Goal: Information Seeking & Learning: Compare options

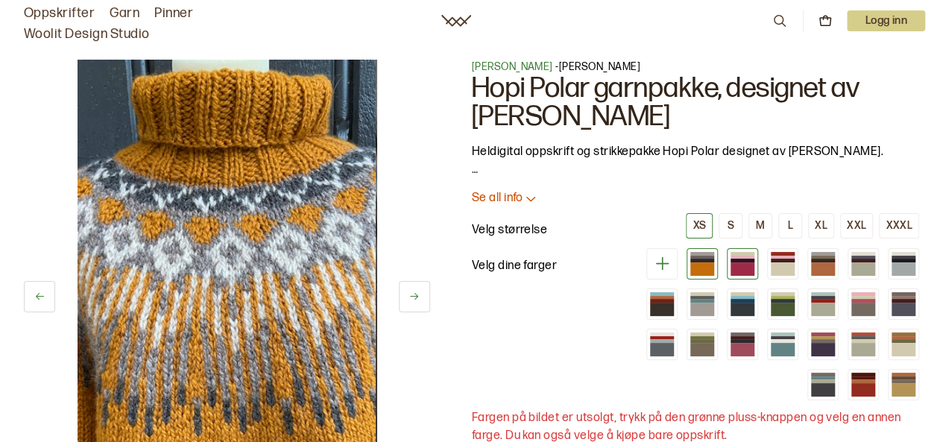
click at [746, 265] on div at bounding box center [743, 269] width 24 height 13
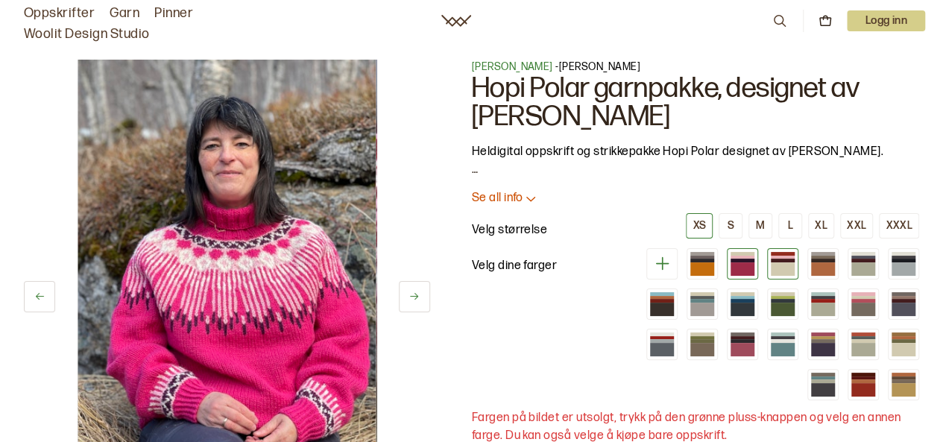
click at [780, 265] on div at bounding box center [783, 269] width 24 height 13
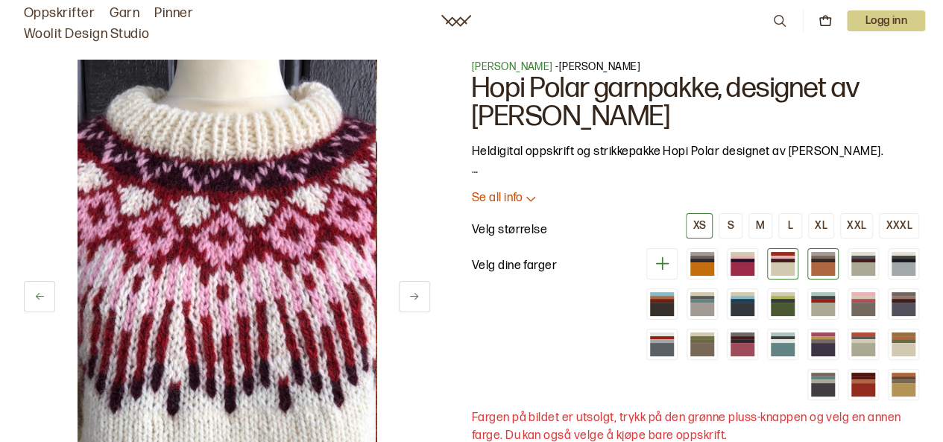
click at [825, 265] on div at bounding box center [823, 269] width 24 height 13
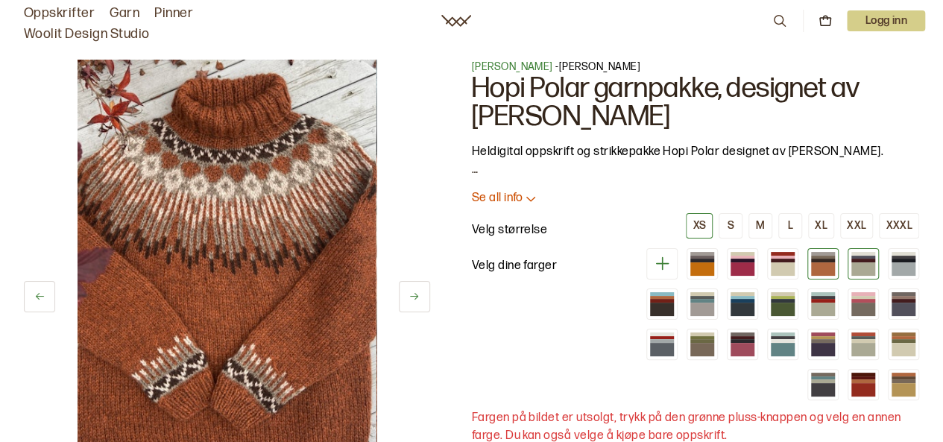
click at [867, 271] on div at bounding box center [864, 269] width 24 height 13
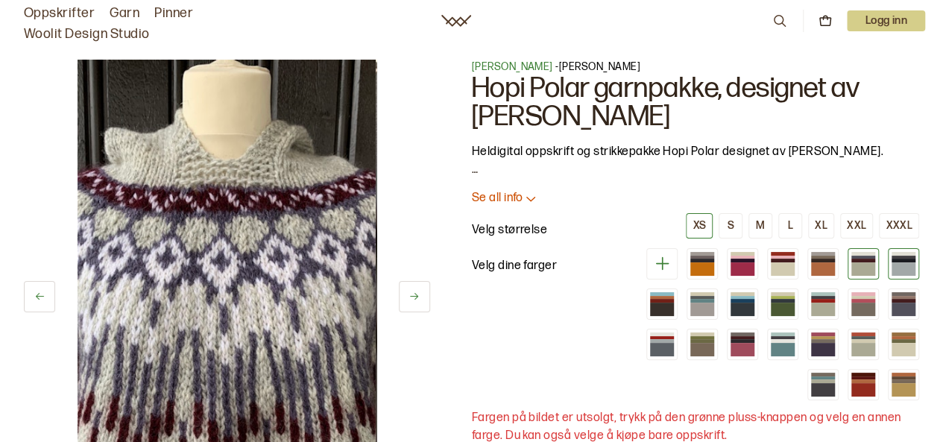
click at [908, 269] on div at bounding box center [904, 269] width 24 height 13
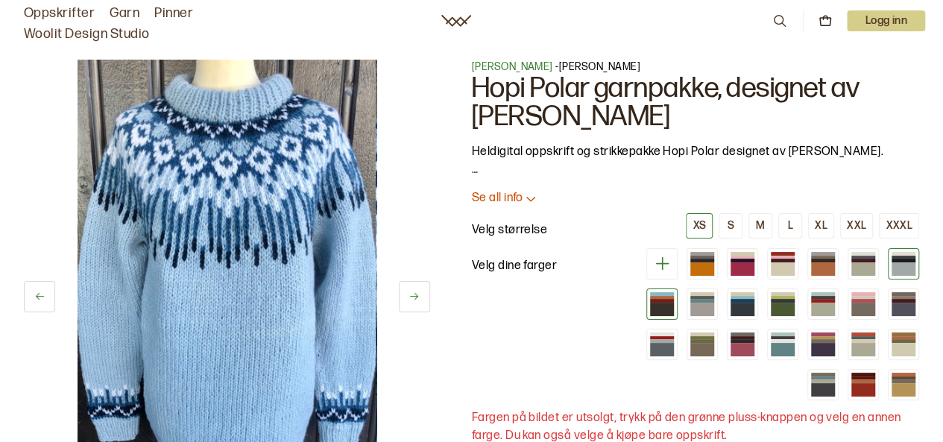
click at [661, 303] on div at bounding box center [662, 309] width 24 height 13
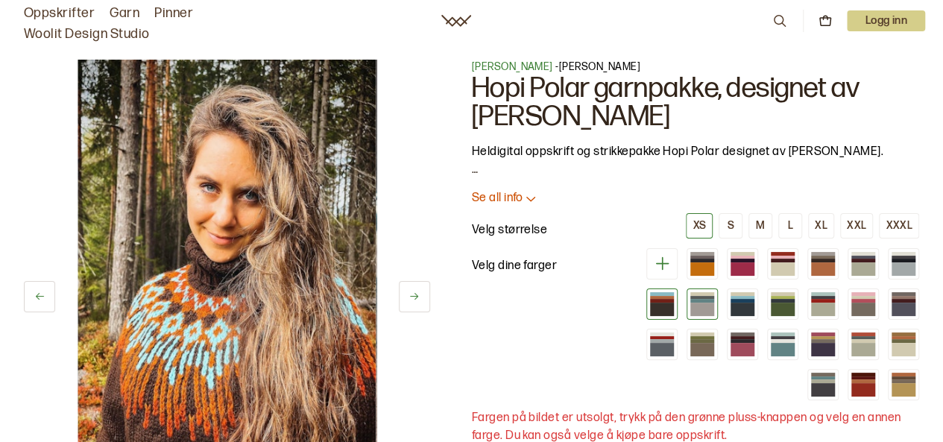
click at [708, 307] on div at bounding box center [703, 309] width 24 height 13
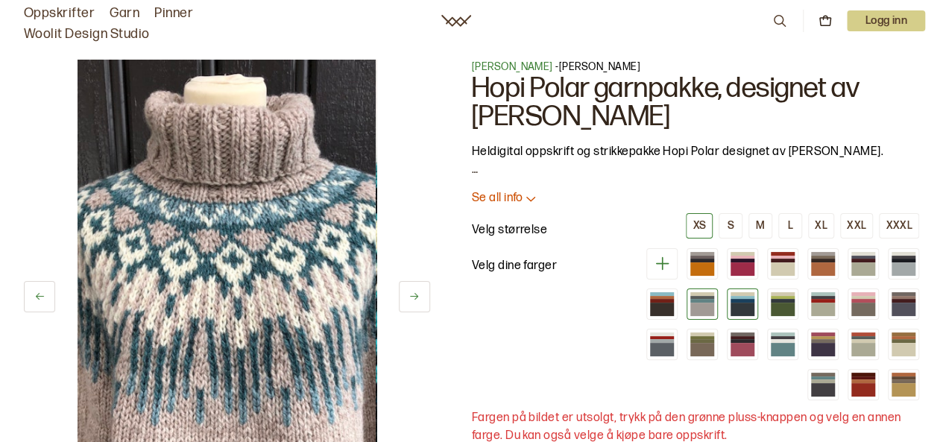
click at [750, 307] on div at bounding box center [743, 309] width 24 height 13
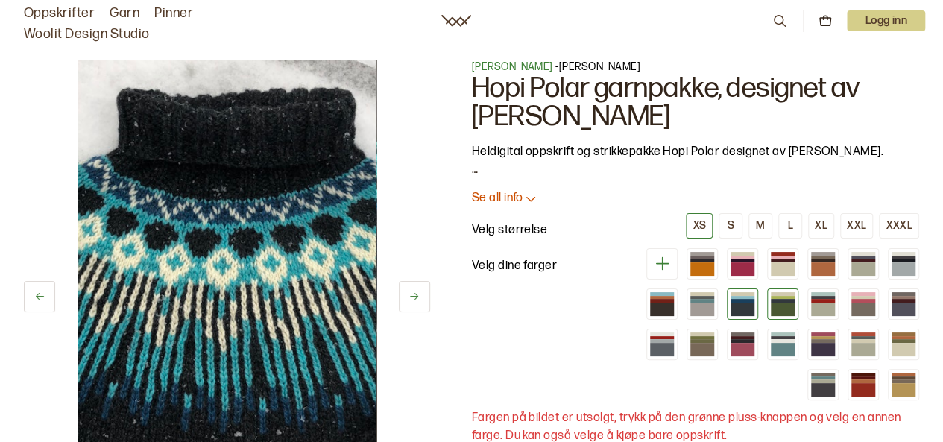
click at [784, 305] on div at bounding box center [783, 309] width 24 height 13
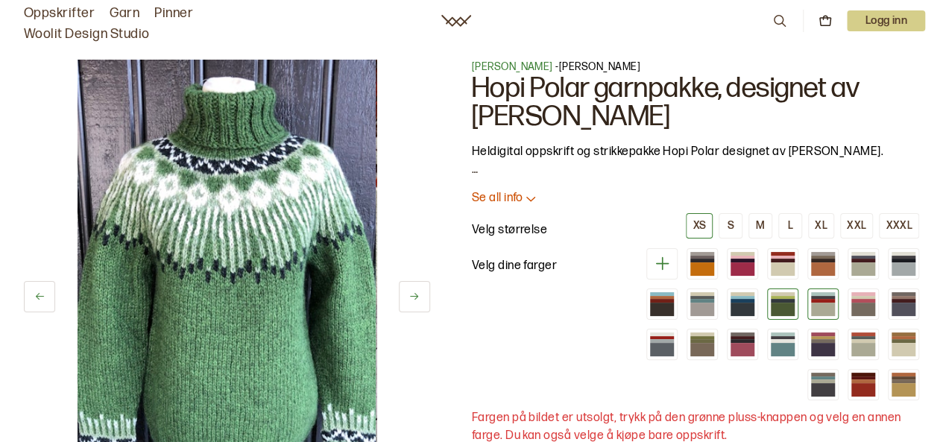
click at [830, 307] on div at bounding box center [823, 309] width 24 height 13
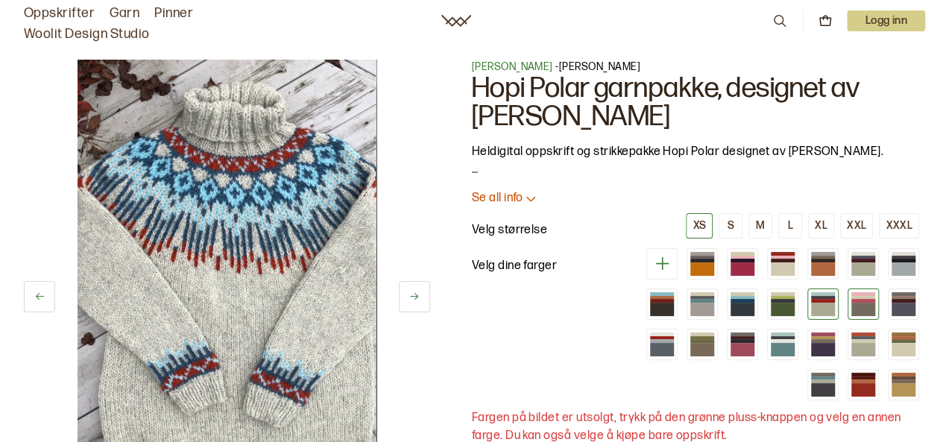
click at [864, 303] on div at bounding box center [864, 309] width 24 height 13
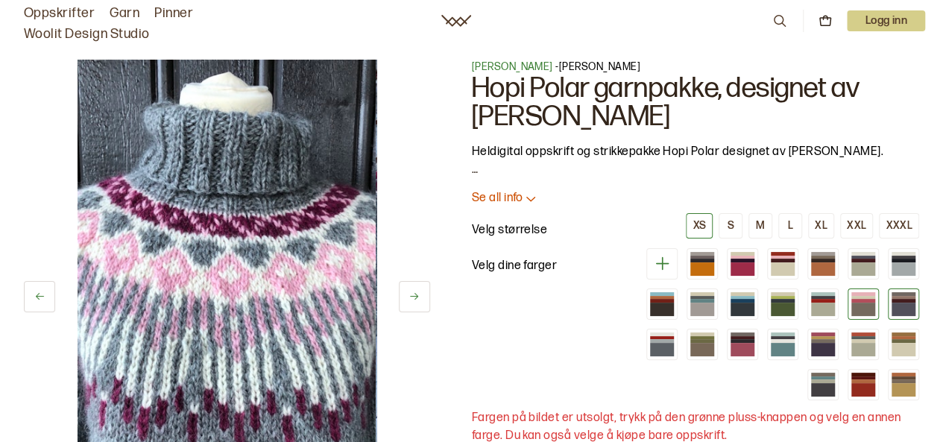
click at [902, 304] on div at bounding box center [904, 309] width 24 height 13
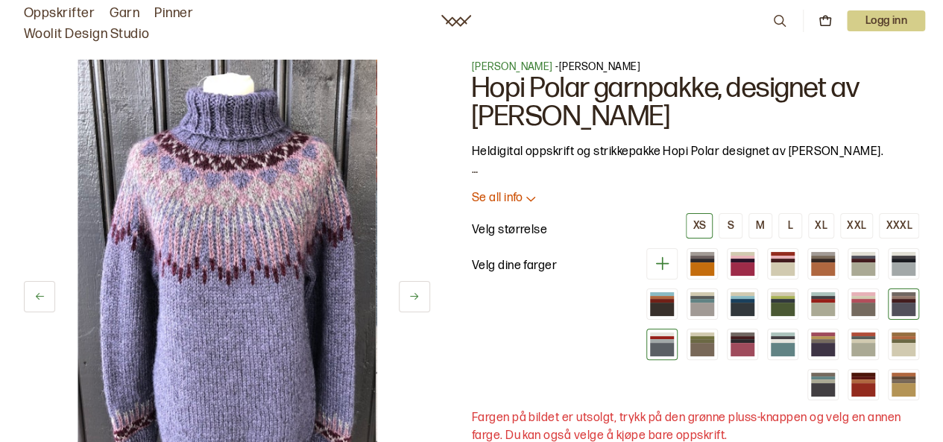
click at [661, 343] on div at bounding box center [662, 349] width 24 height 13
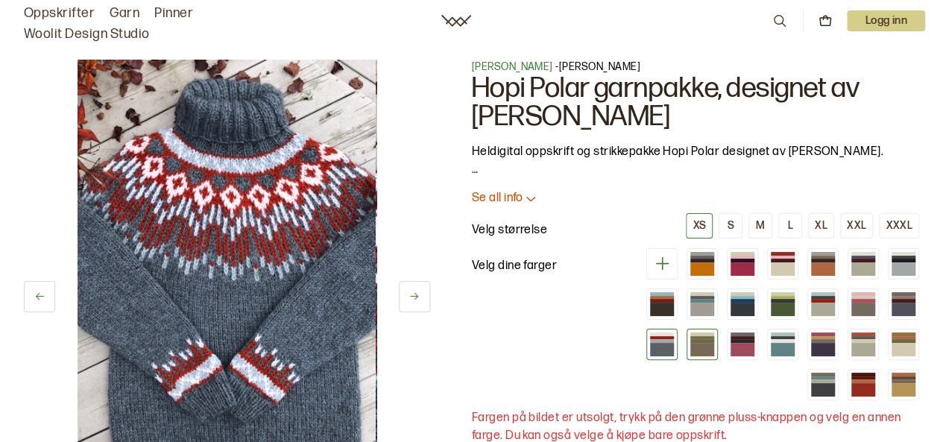
click at [711, 347] on div at bounding box center [703, 349] width 24 height 13
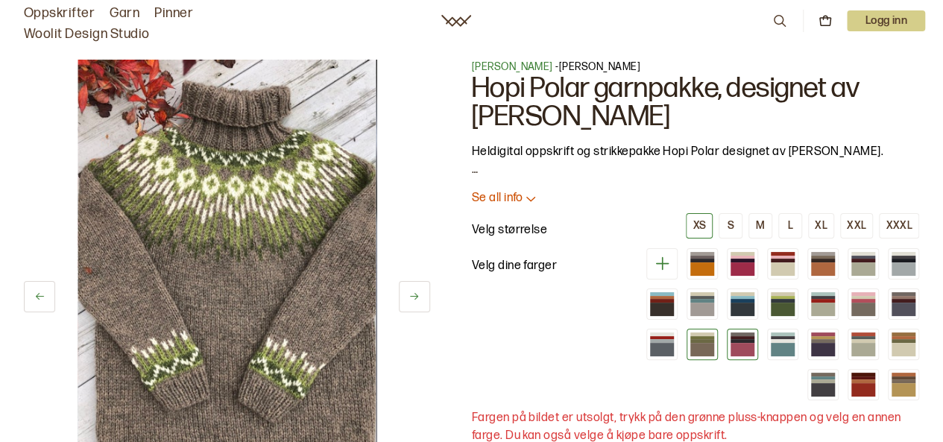
click at [745, 347] on div at bounding box center [743, 349] width 24 height 13
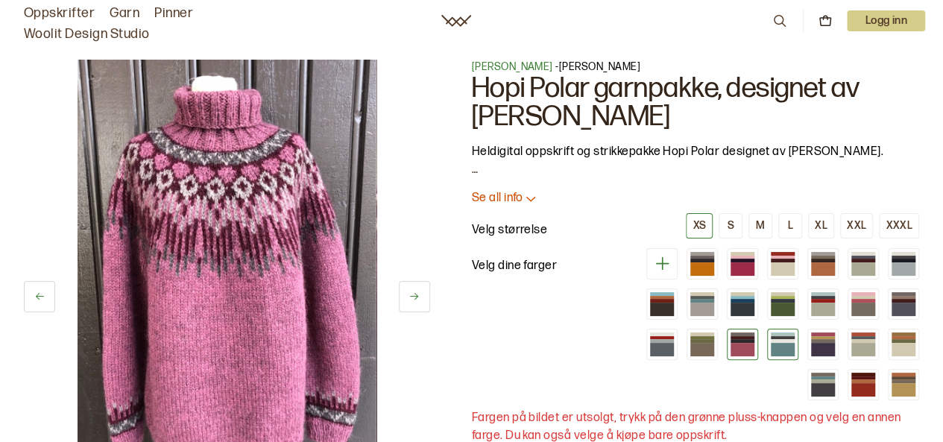
click at [779, 344] on div at bounding box center [783, 349] width 24 height 13
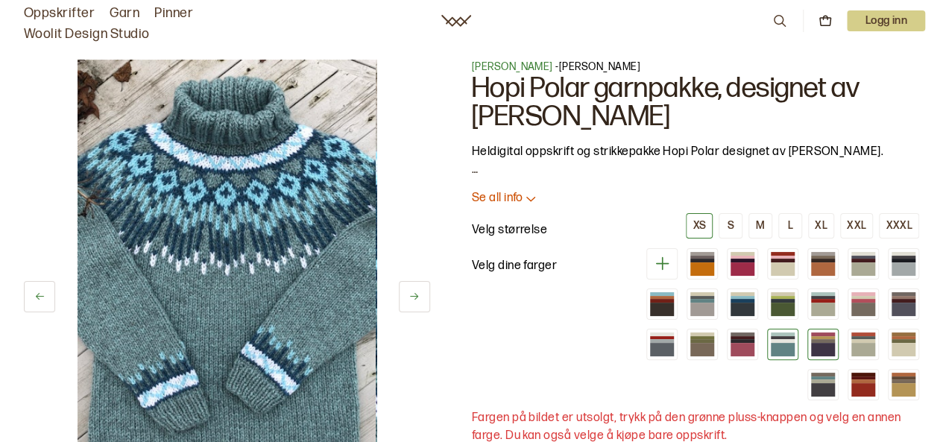
click at [823, 343] on div at bounding box center [823, 349] width 24 height 13
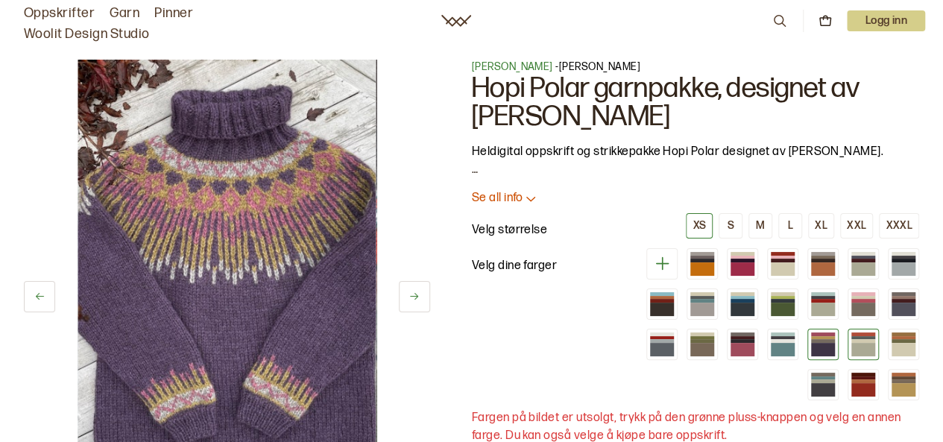
click at [869, 339] on div at bounding box center [864, 341] width 24 height 4
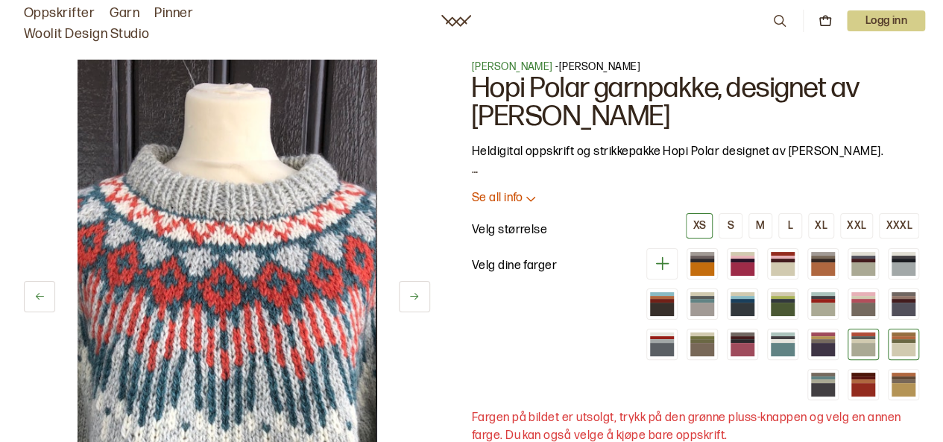
click at [904, 341] on div at bounding box center [904, 341] width 24 height 4
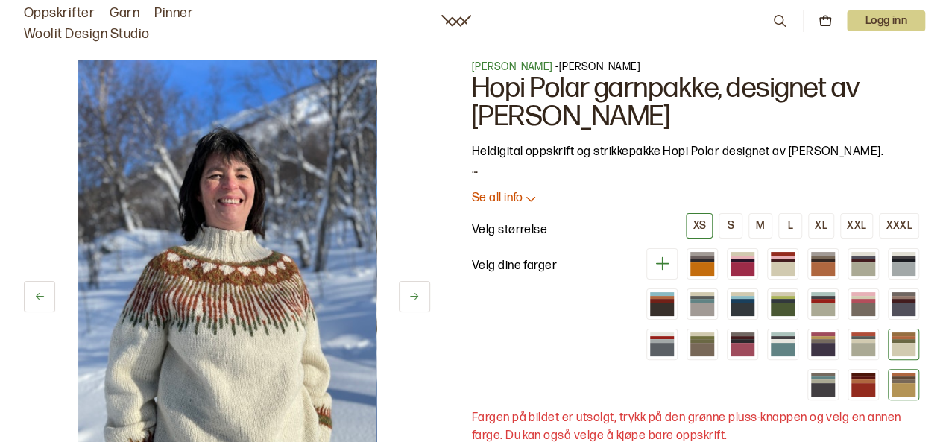
click at [905, 380] on div at bounding box center [904, 382] width 24 height 4
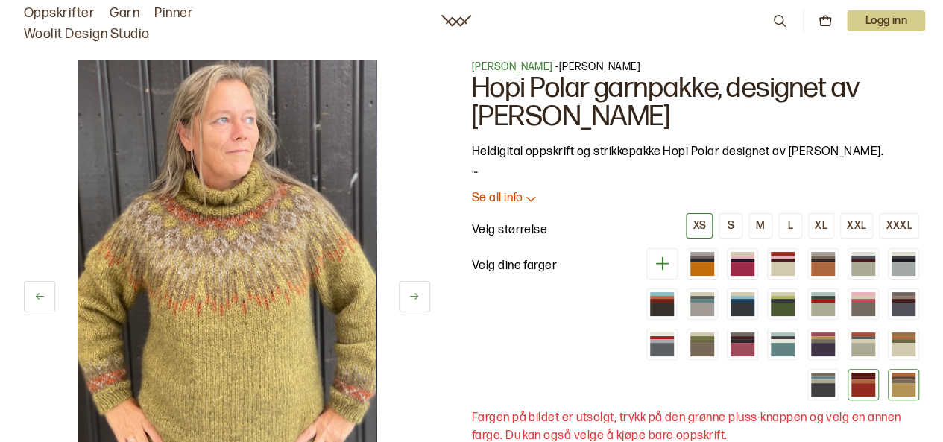
click at [863, 388] on div at bounding box center [864, 389] width 24 height 13
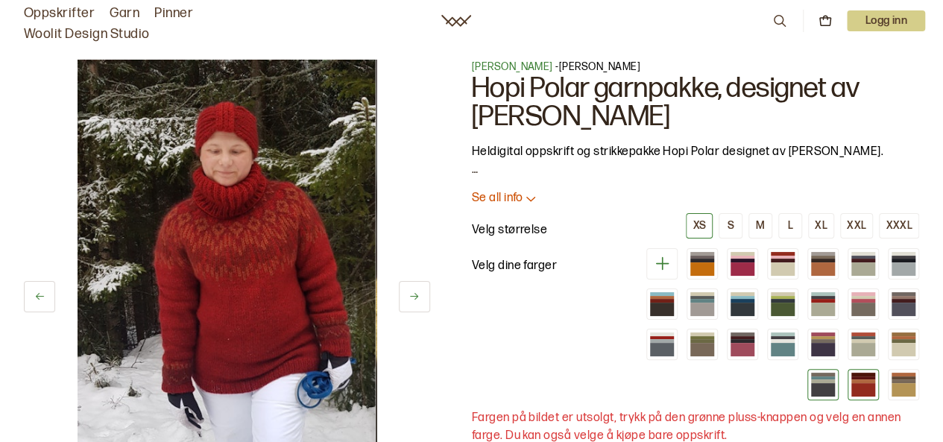
click at [828, 385] on div at bounding box center [823, 389] width 24 height 13
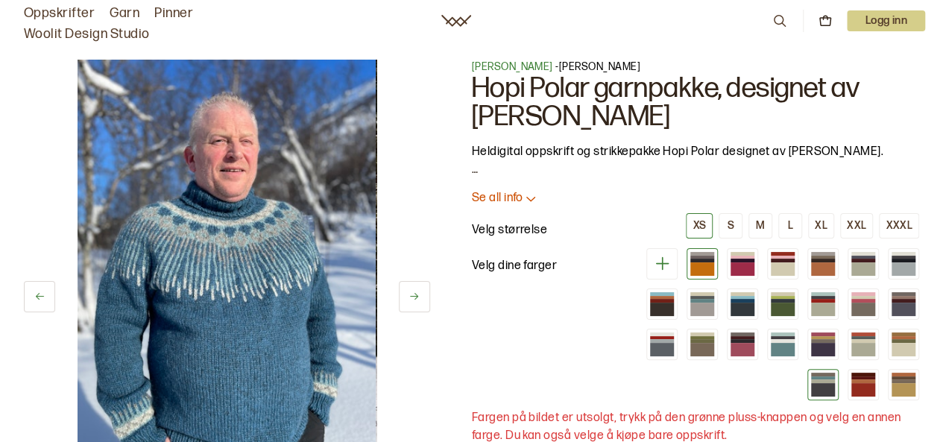
click at [708, 268] on div at bounding box center [703, 269] width 24 height 13
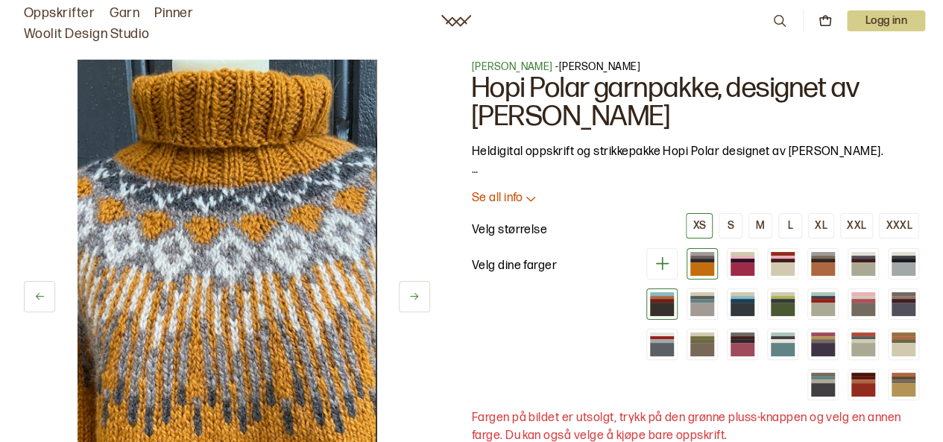
click at [666, 306] on div at bounding box center [662, 309] width 24 height 13
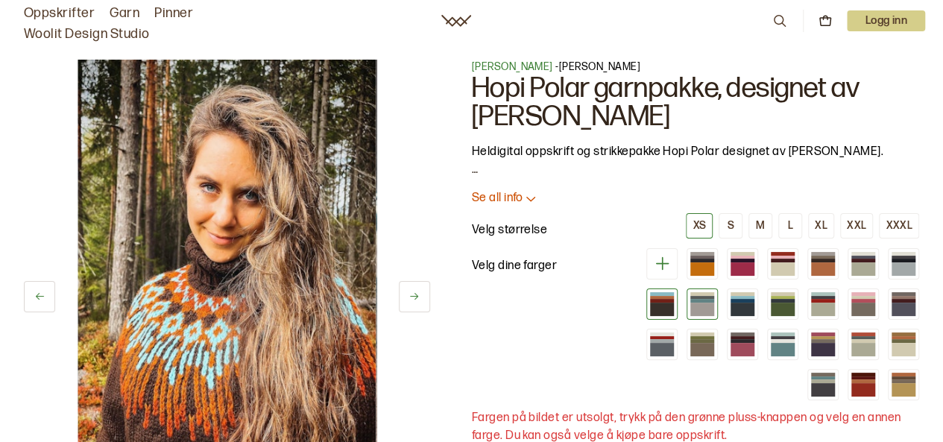
click at [700, 308] on div at bounding box center [703, 309] width 24 height 13
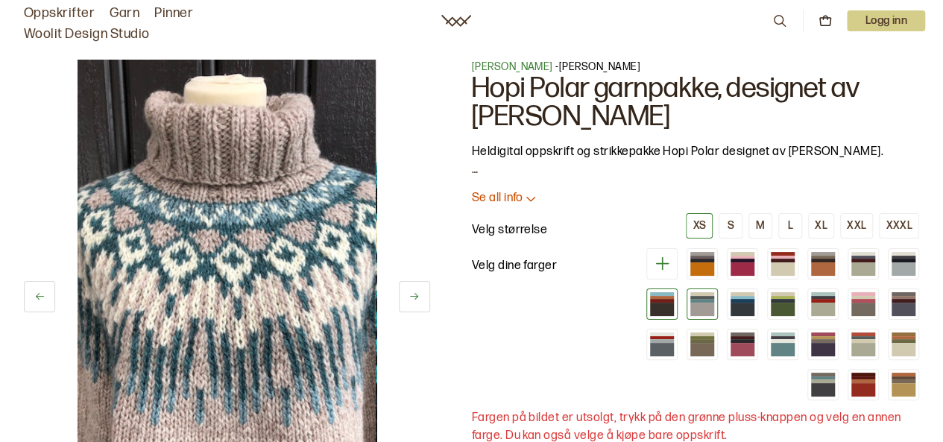
click at [665, 305] on div at bounding box center [662, 309] width 24 height 13
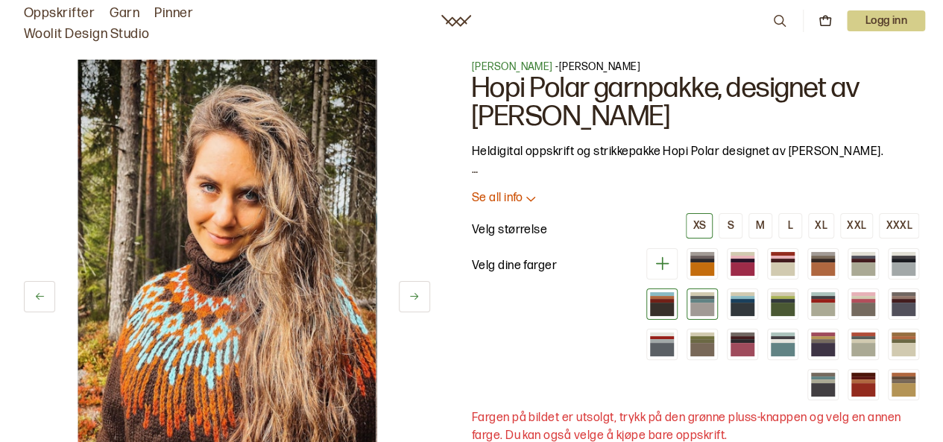
click at [706, 301] on div at bounding box center [703, 301] width 24 height 4
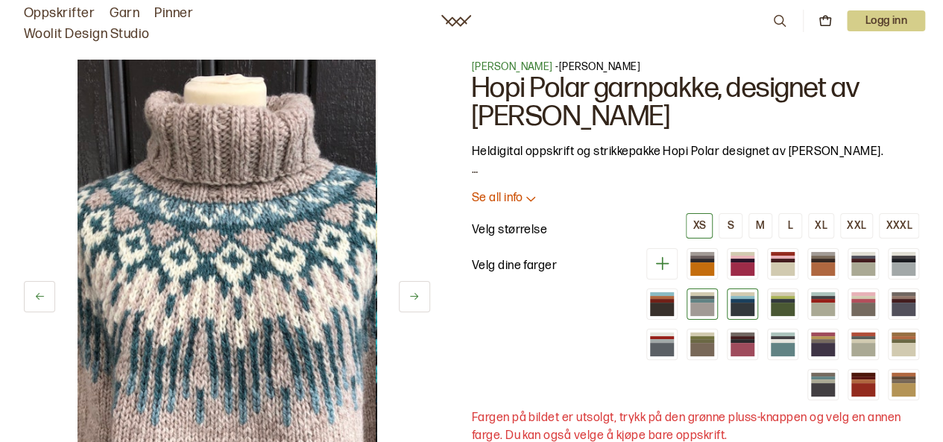
click at [747, 303] on div at bounding box center [743, 309] width 24 height 13
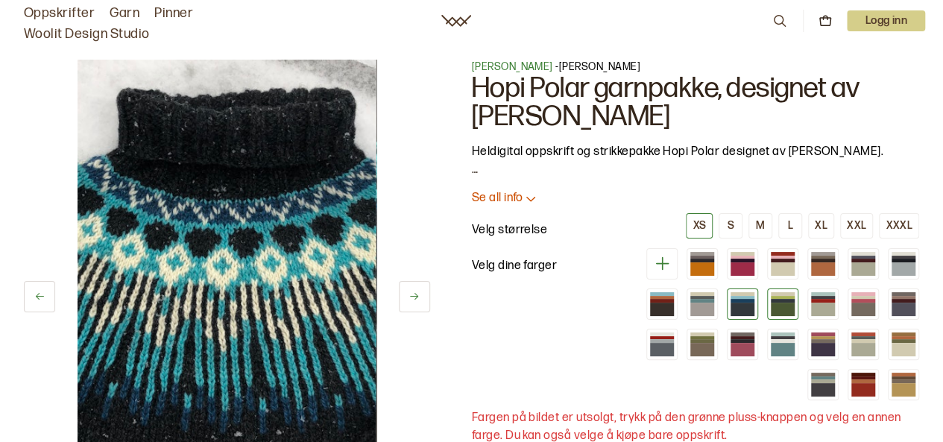
click at [782, 303] on div at bounding box center [783, 309] width 24 height 13
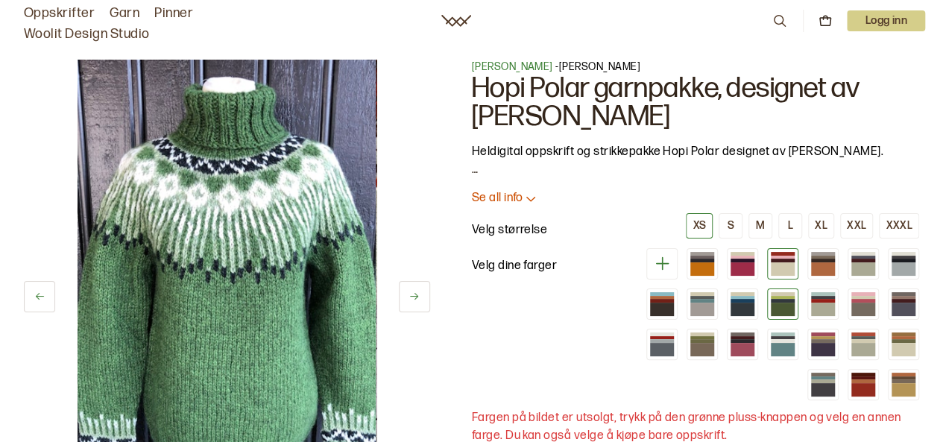
click at [791, 270] on div at bounding box center [783, 269] width 24 height 13
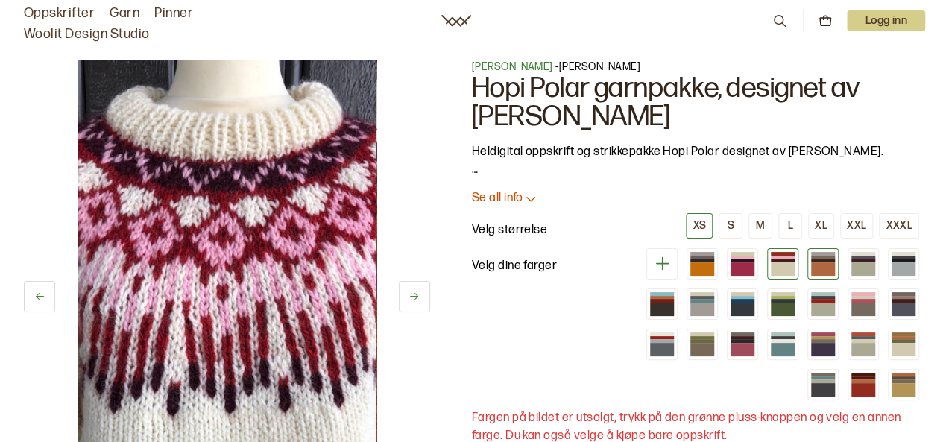
click at [828, 271] on div at bounding box center [823, 269] width 24 height 13
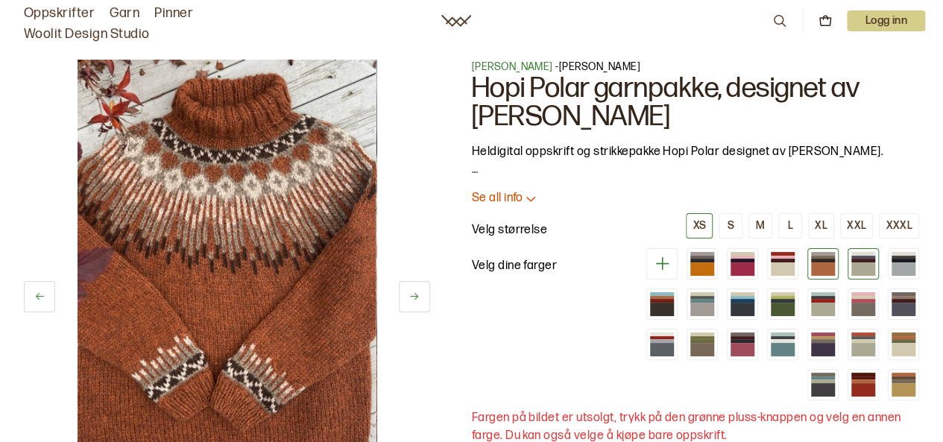
click at [865, 275] on div at bounding box center [864, 269] width 24 height 13
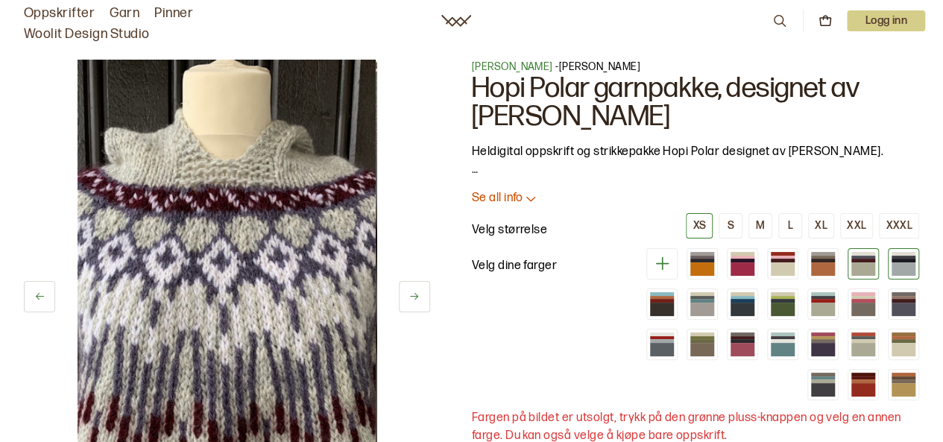
click at [901, 268] on div at bounding box center [904, 269] width 24 height 13
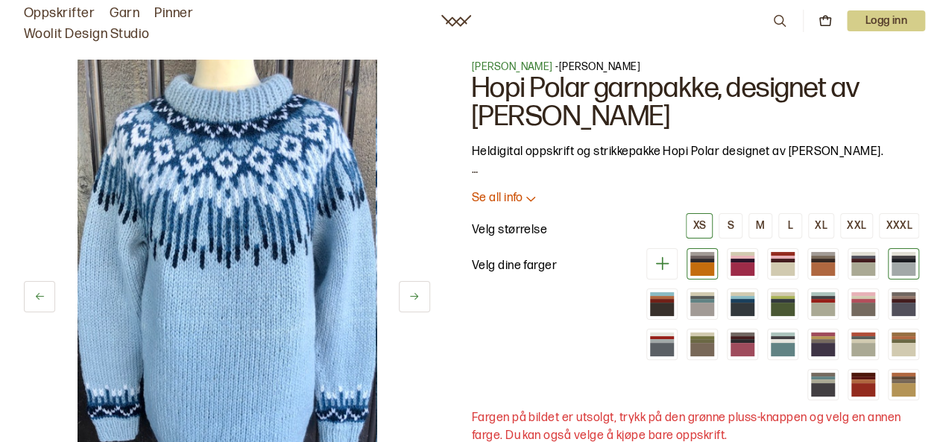
click at [703, 262] on div at bounding box center [703, 261] width 24 height 4
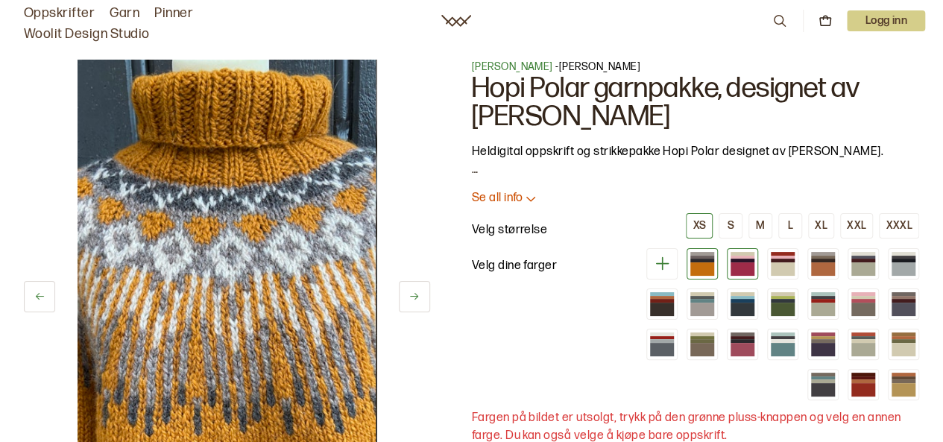
click at [747, 269] on div at bounding box center [743, 269] width 24 height 13
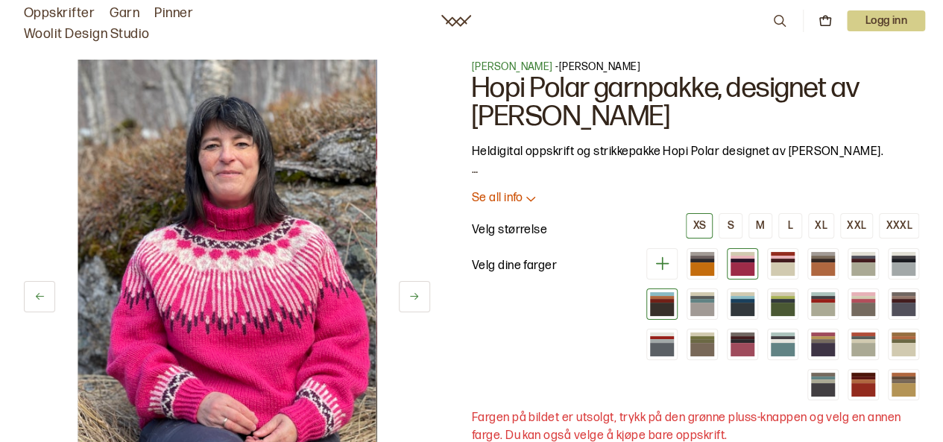
click at [666, 300] on div at bounding box center [662, 301] width 24 height 4
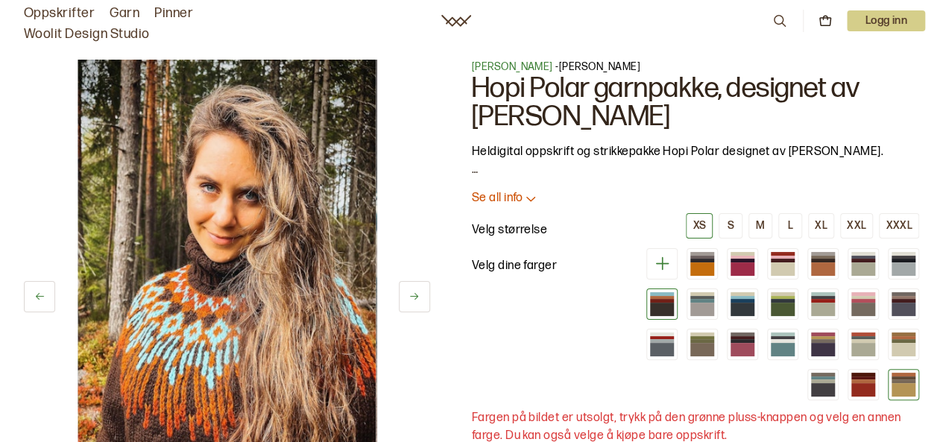
click at [905, 387] on div at bounding box center [904, 389] width 24 height 13
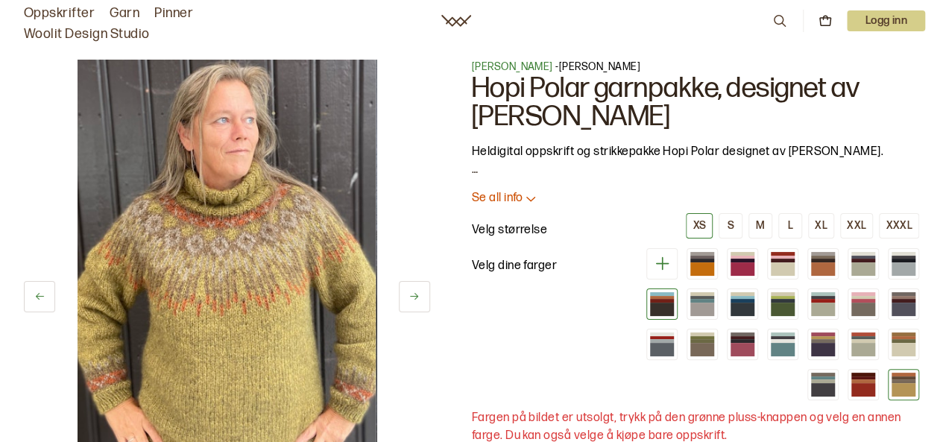
click at [661, 307] on div at bounding box center [662, 309] width 24 height 13
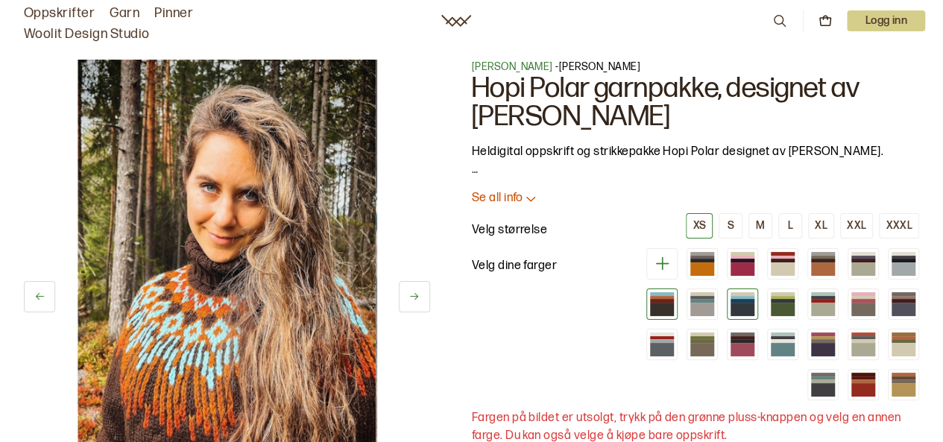
click at [740, 301] on div at bounding box center [743, 301] width 24 height 4
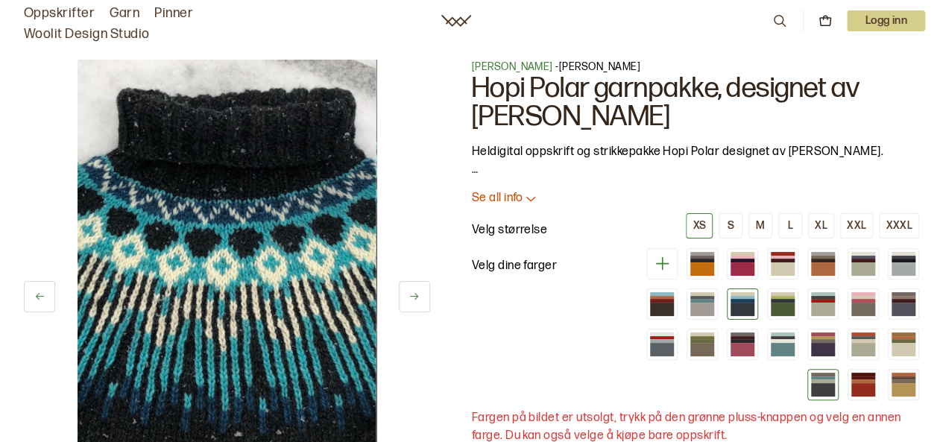
click at [820, 386] on div at bounding box center [823, 389] width 24 height 13
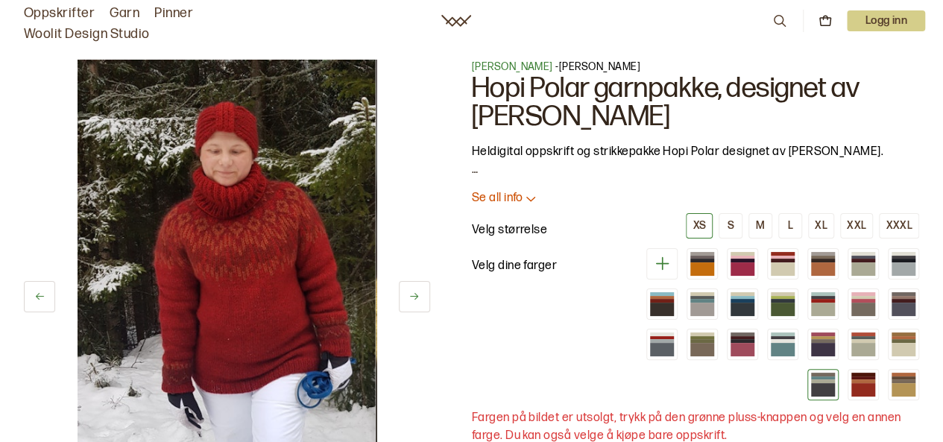
click at [38, 305] on button at bounding box center [39, 296] width 31 height 31
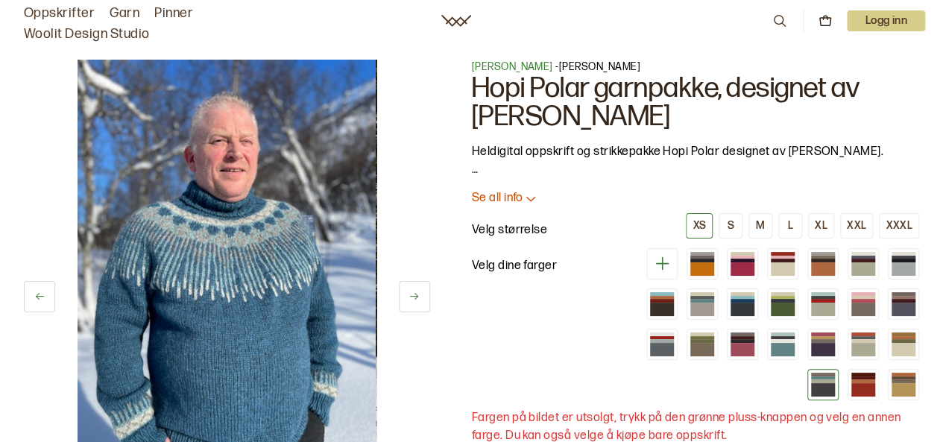
click at [261, 295] on img at bounding box center [227, 284] width 298 height 448
click at [264, 286] on img at bounding box center [227, 284] width 298 height 448
click at [258, 273] on img at bounding box center [227, 284] width 298 height 448
click at [251, 269] on img at bounding box center [227, 284] width 298 height 448
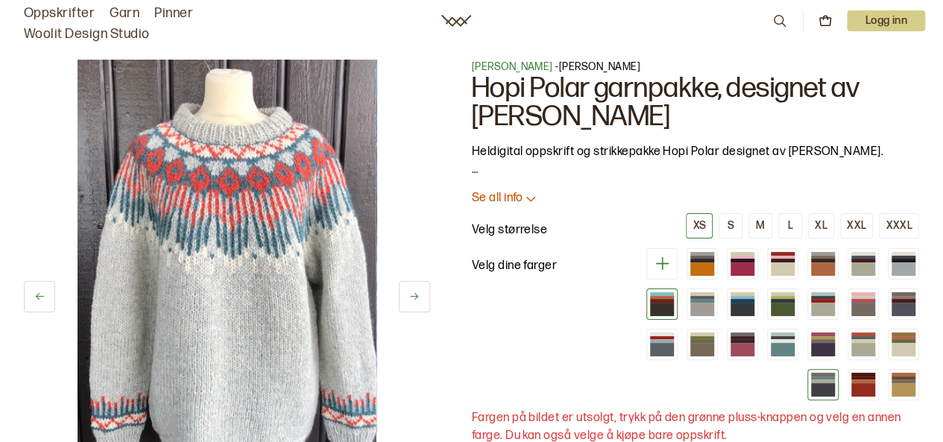
click at [665, 301] on div at bounding box center [662, 301] width 24 height 4
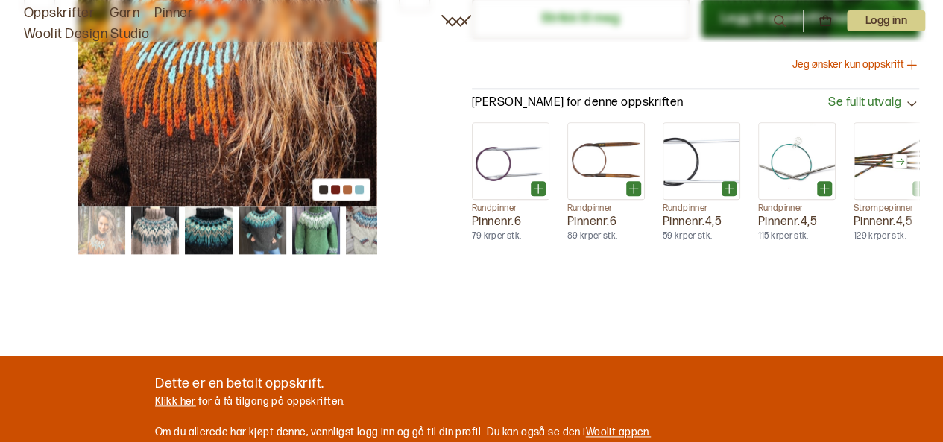
scroll to position [801, 0]
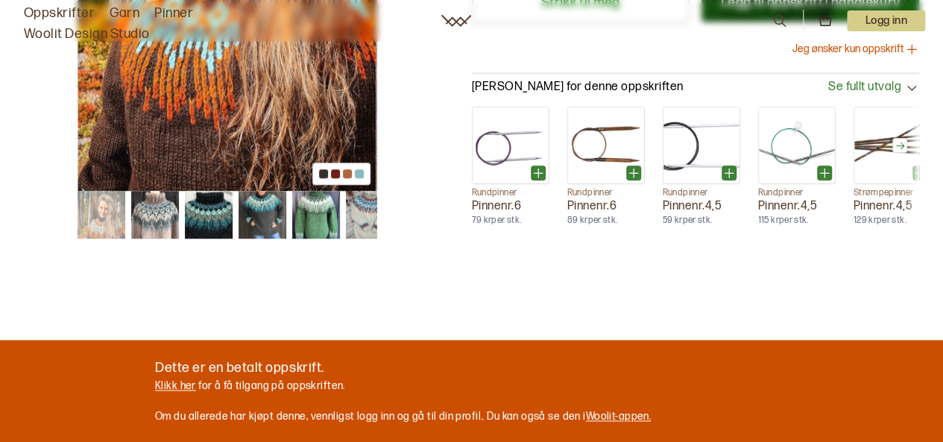
click at [148, 206] on img at bounding box center [155, 215] width 48 height 48
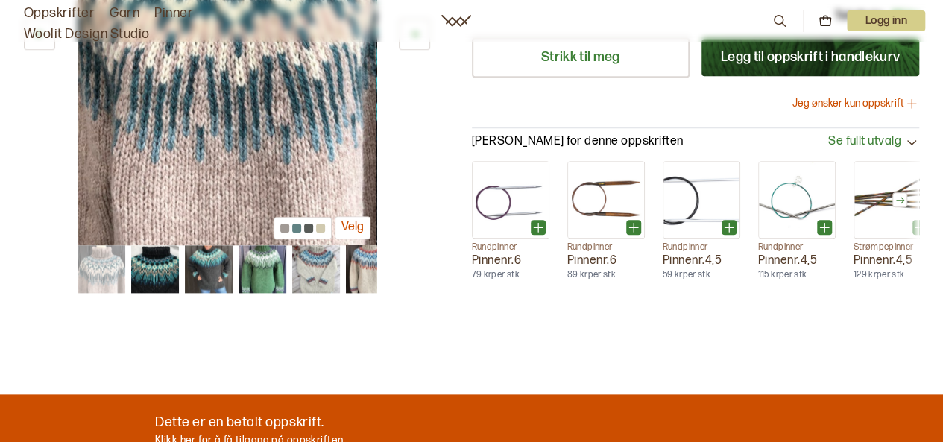
scroll to position [746, 0]
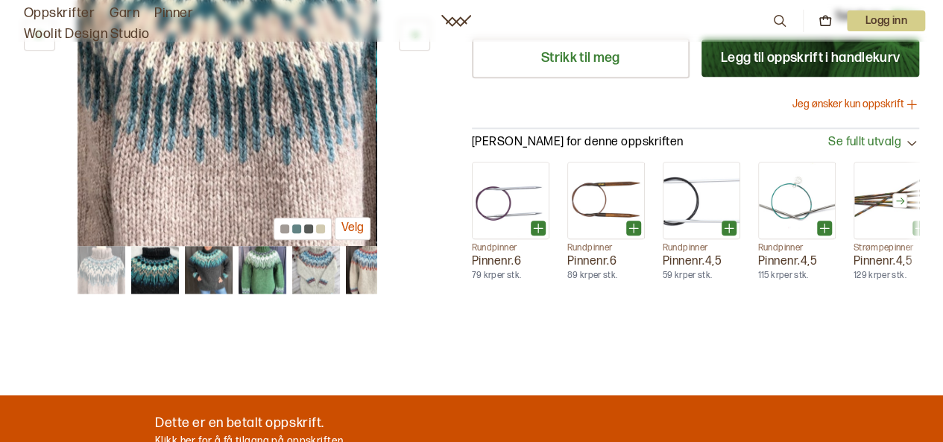
click at [204, 277] on img at bounding box center [209, 270] width 48 height 48
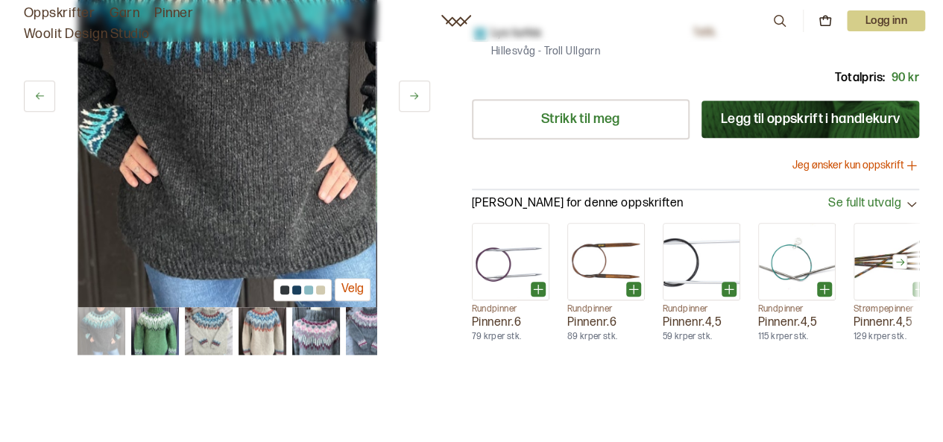
scroll to position [688, 0]
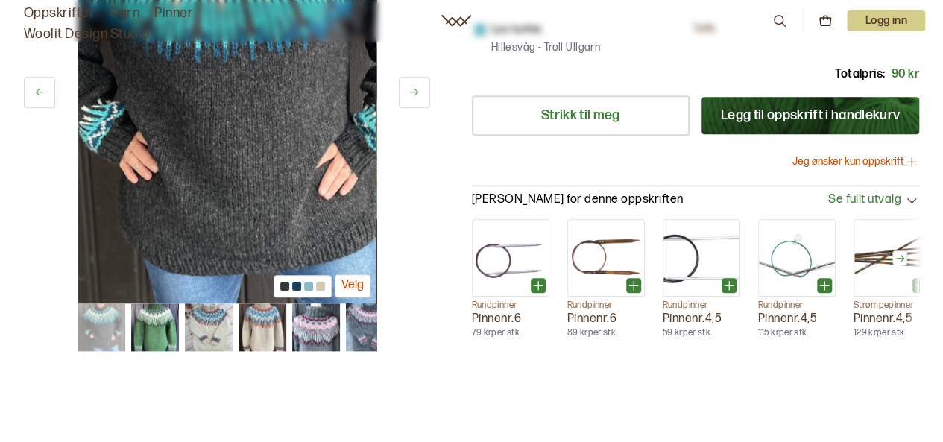
click at [268, 323] on img at bounding box center [263, 328] width 48 height 48
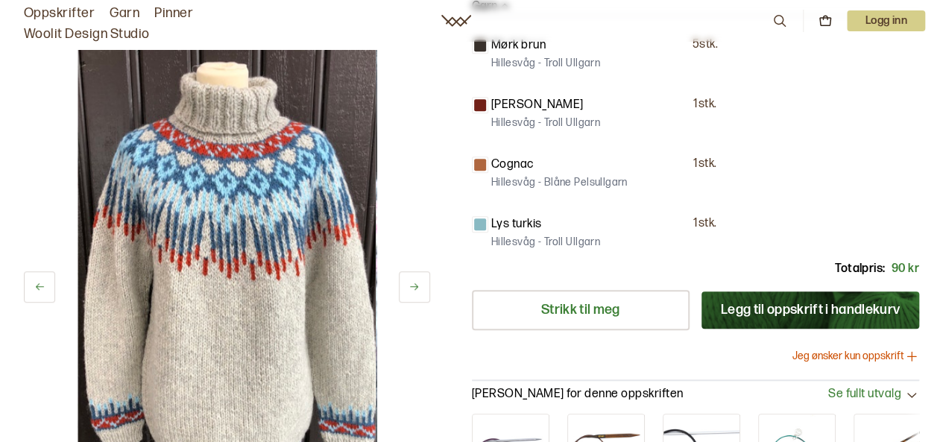
scroll to position [483, 0]
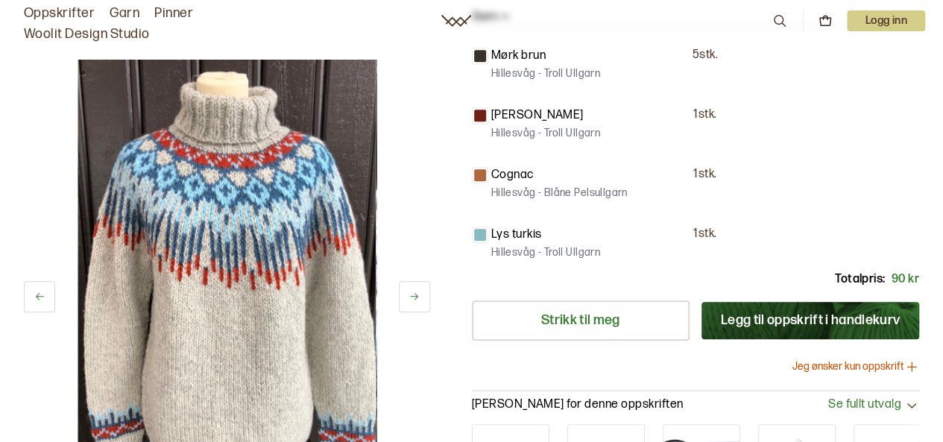
click at [418, 291] on icon at bounding box center [414, 296] width 11 height 11
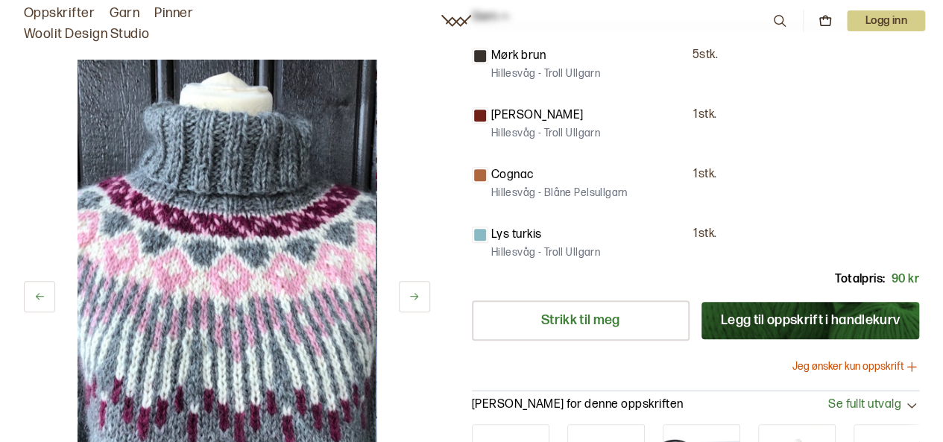
click at [427, 295] on button at bounding box center [414, 296] width 31 height 31
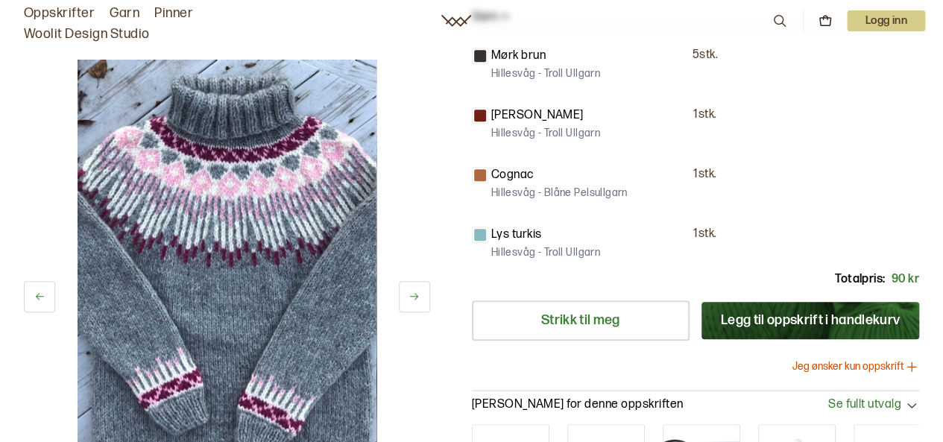
click at [420, 306] on button at bounding box center [414, 296] width 31 height 31
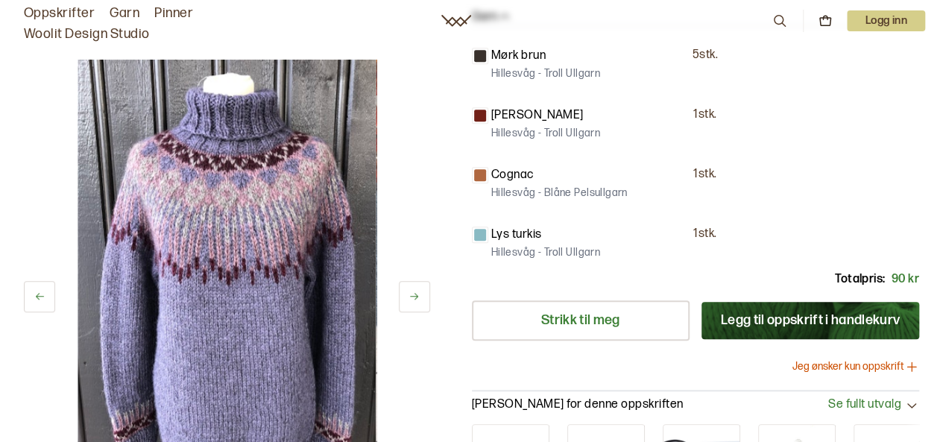
click at [415, 308] on button at bounding box center [414, 296] width 31 height 31
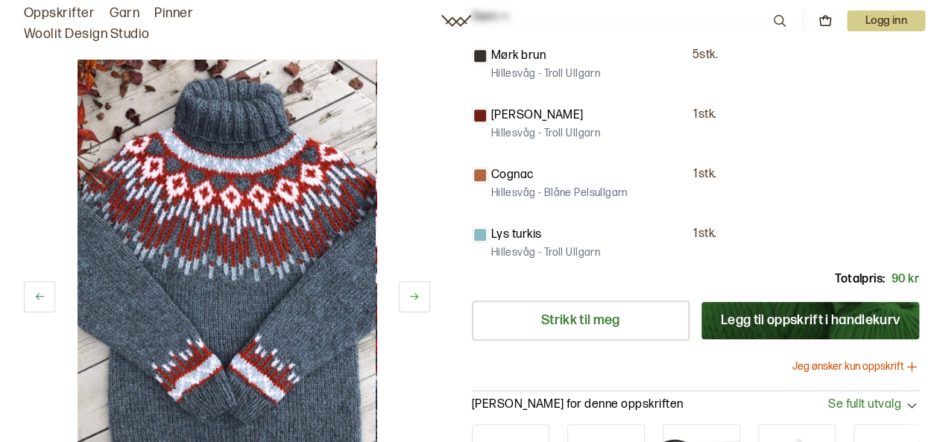
click at [412, 309] on button at bounding box center [414, 296] width 31 height 31
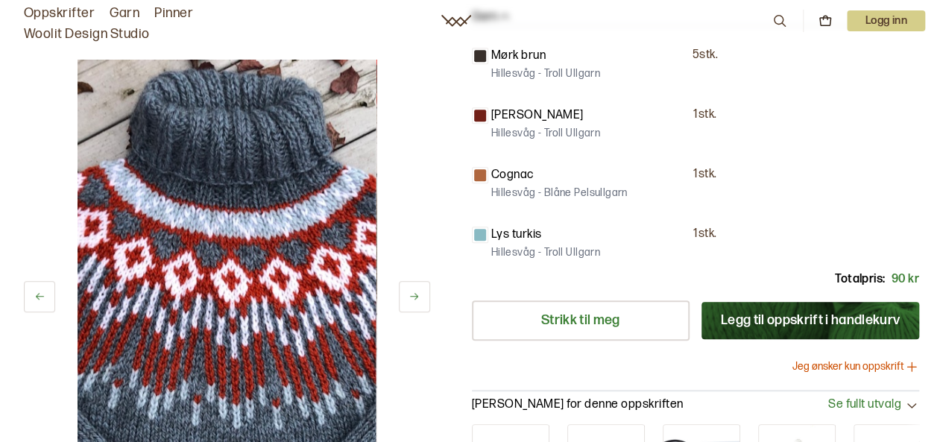
click at [412, 307] on button at bounding box center [414, 296] width 31 height 31
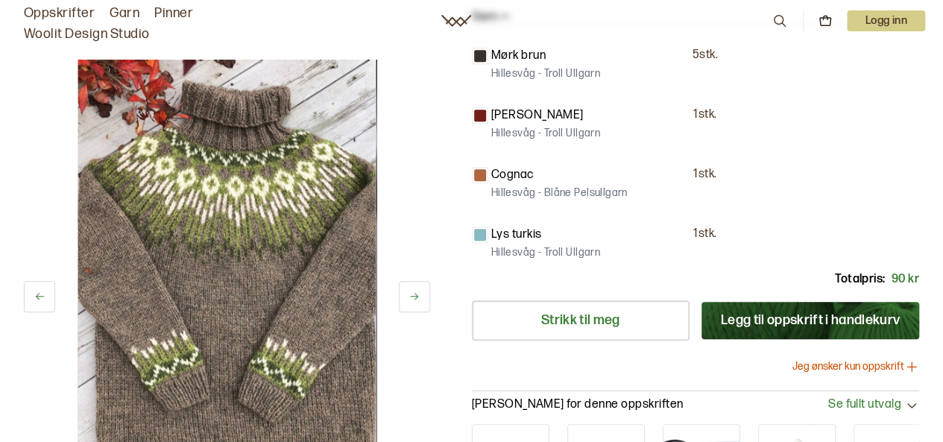
click at [413, 310] on button at bounding box center [414, 296] width 31 height 31
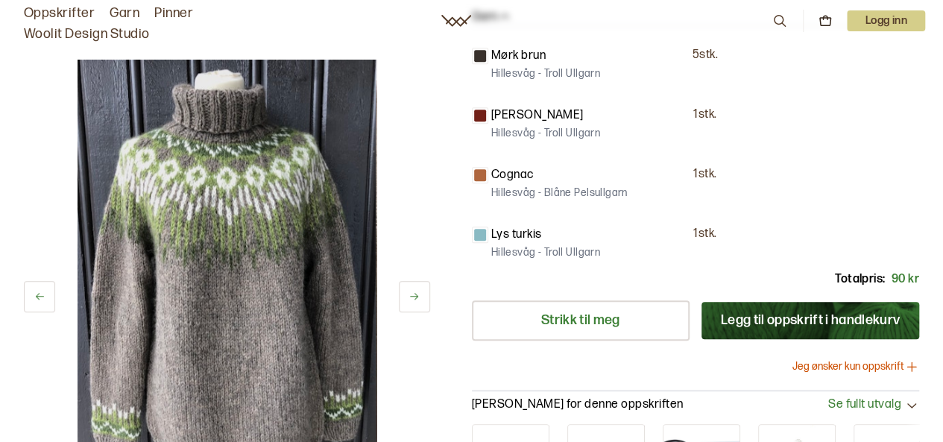
click at [415, 303] on button at bounding box center [414, 296] width 31 height 31
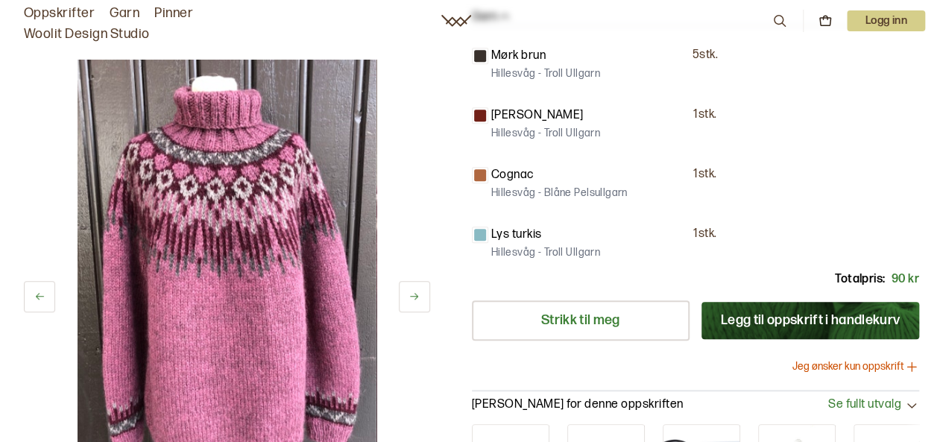
click at [418, 304] on button at bounding box center [414, 296] width 31 height 31
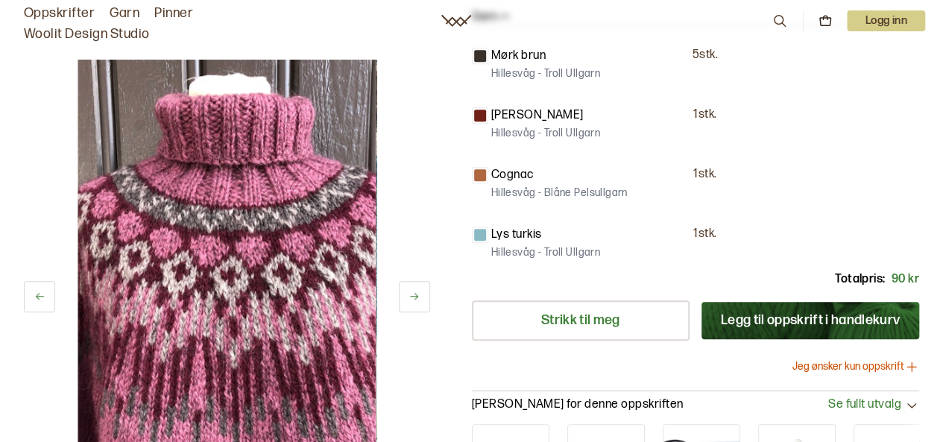
click at [418, 306] on button at bounding box center [414, 296] width 31 height 31
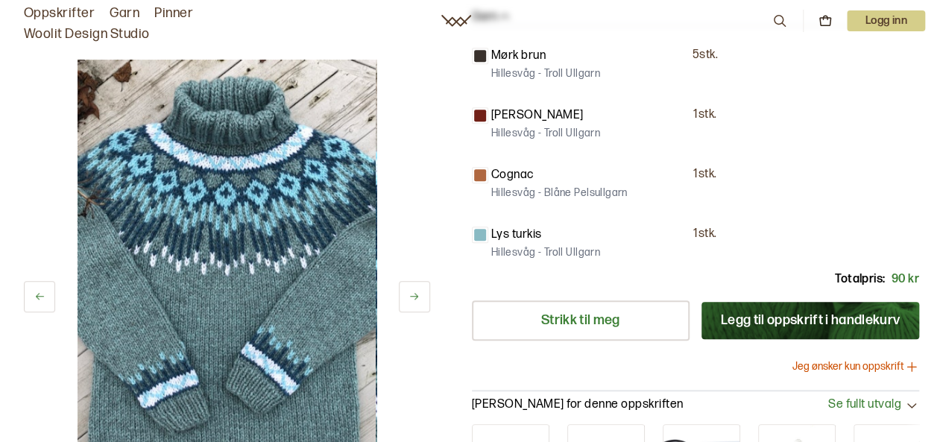
click at [418, 306] on button at bounding box center [414, 296] width 31 height 31
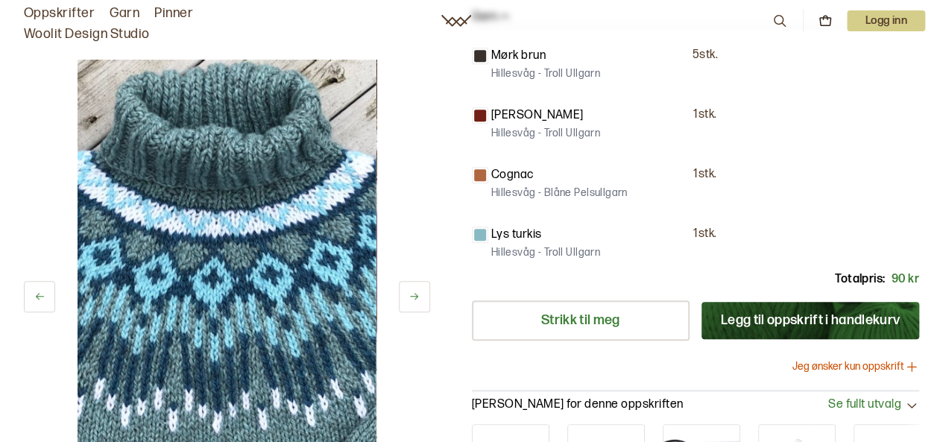
click at [418, 304] on button at bounding box center [414, 296] width 31 height 31
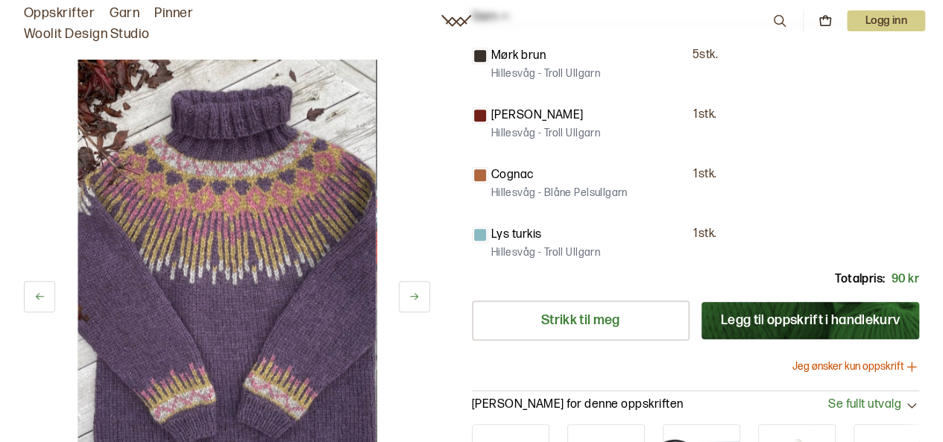
click at [420, 304] on button at bounding box center [414, 296] width 31 height 31
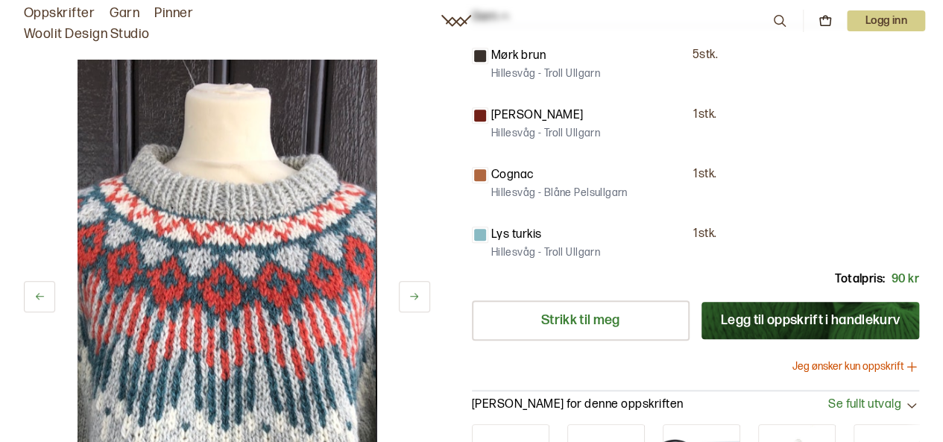
click at [420, 297] on button at bounding box center [414, 296] width 31 height 31
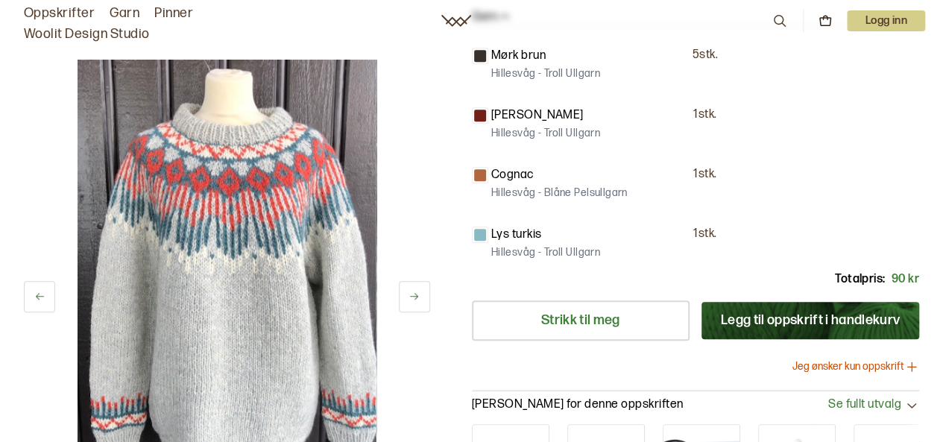
click at [419, 300] on icon at bounding box center [414, 296] width 11 height 11
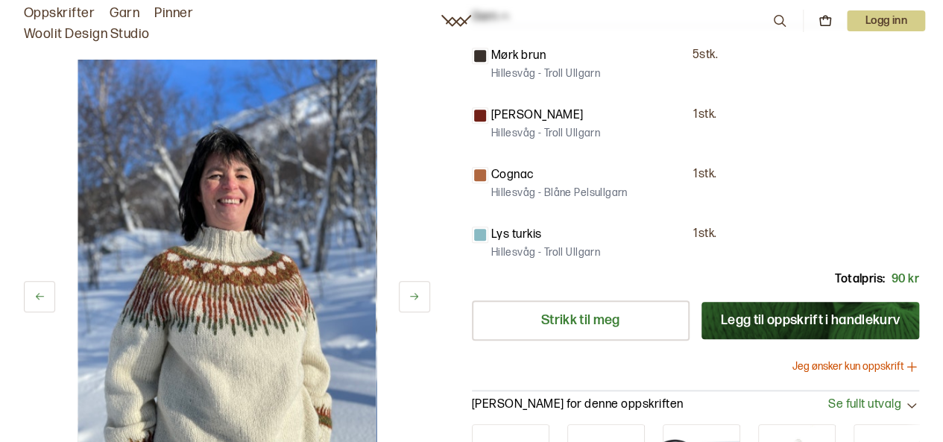
click at [419, 302] on button at bounding box center [414, 296] width 31 height 31
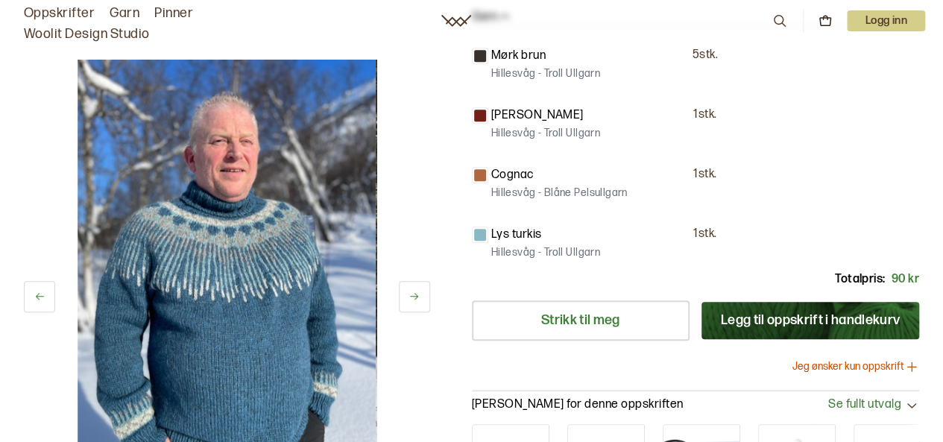
click at [420, 304] on button at bounding box center [414, 296] width 31 height 31
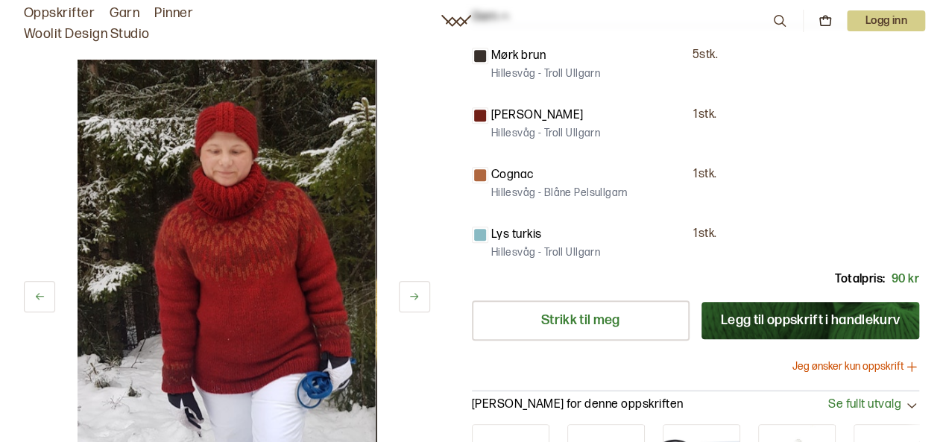
click at [418, 301] on button at bounding box center [414, 296] width 31 height 31
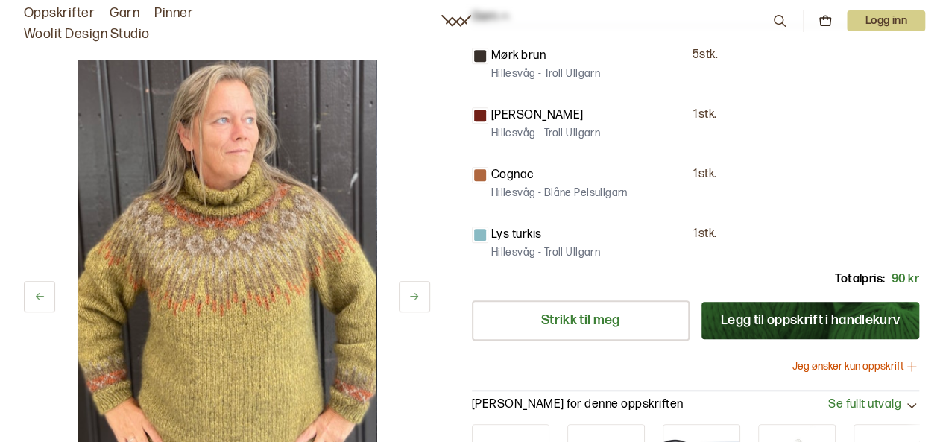
click at [418, 300] on icon at bounding box center [414, 296] width 11 height 11
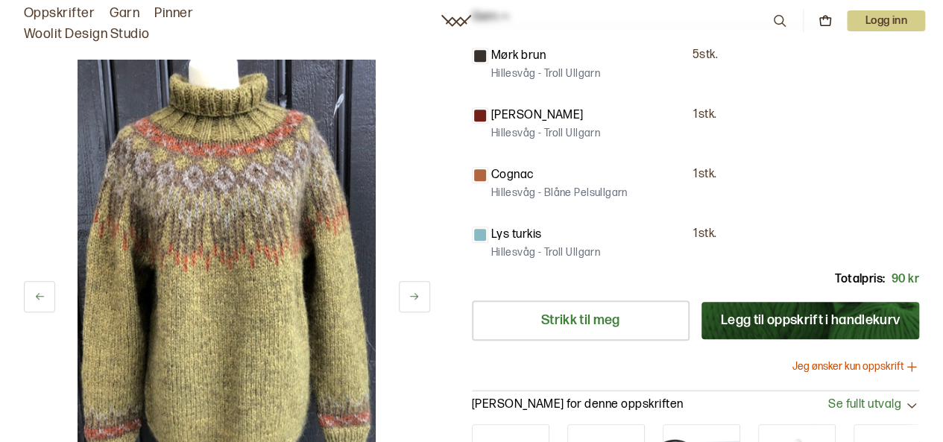
click at [420, 300] on button at bounding box center [414, 296] width 31 height 31
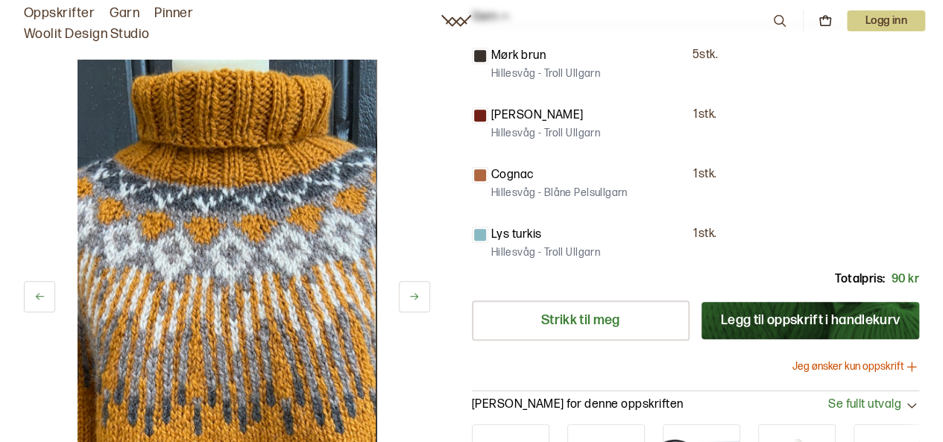
click at [418, 300] on icon at bounding box center [414, 296] width 11 height 11
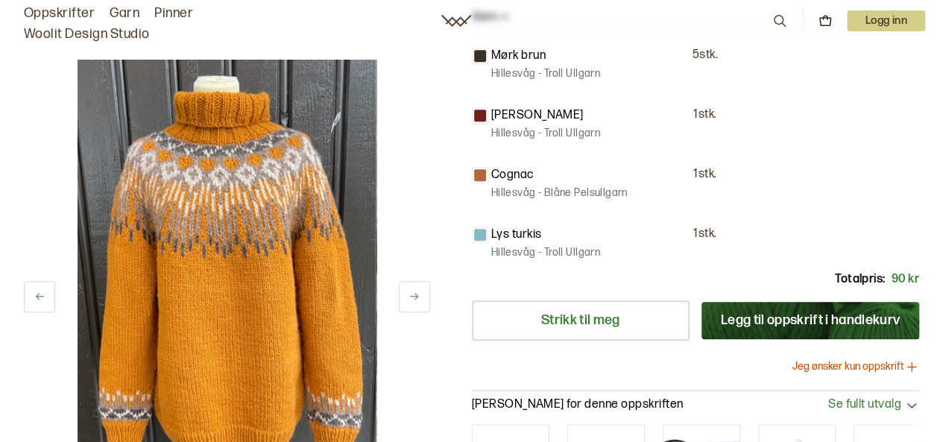
click at [421, 297] on button at bounding box center [414, 296] width 31 height 31
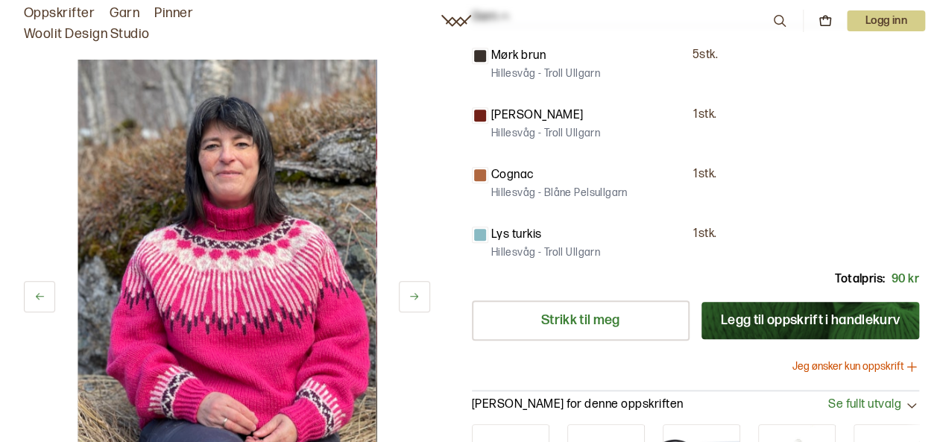
click at [421, 298] on button at bounding box center [414, 296] width 31 height 31
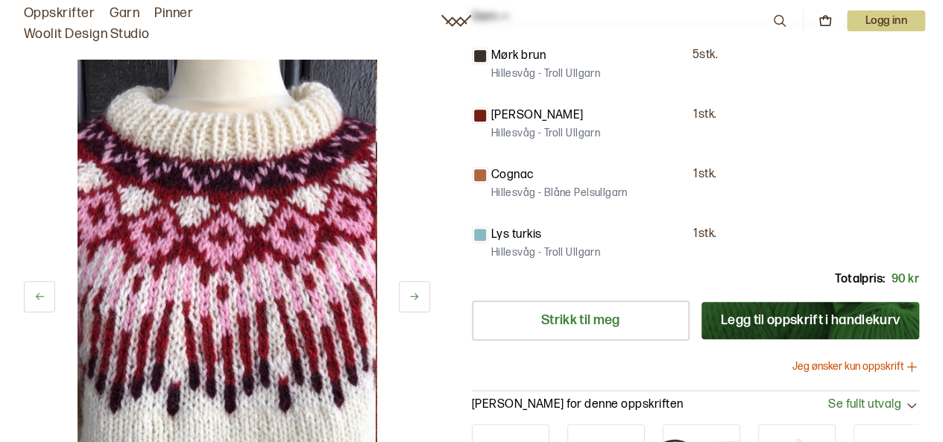
click at [423, 298] on button at bounding box center [414, 296] width 31 height 31
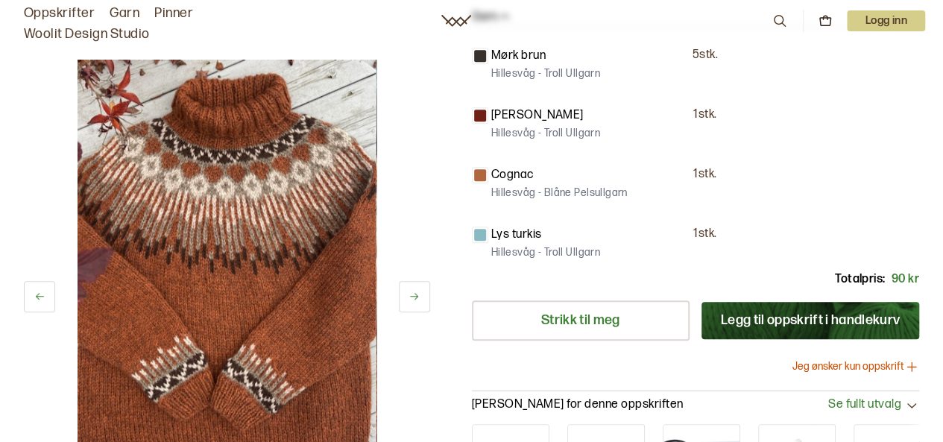
click at [421, 298] on button at bounding box center [414, 296] width 31 height 31
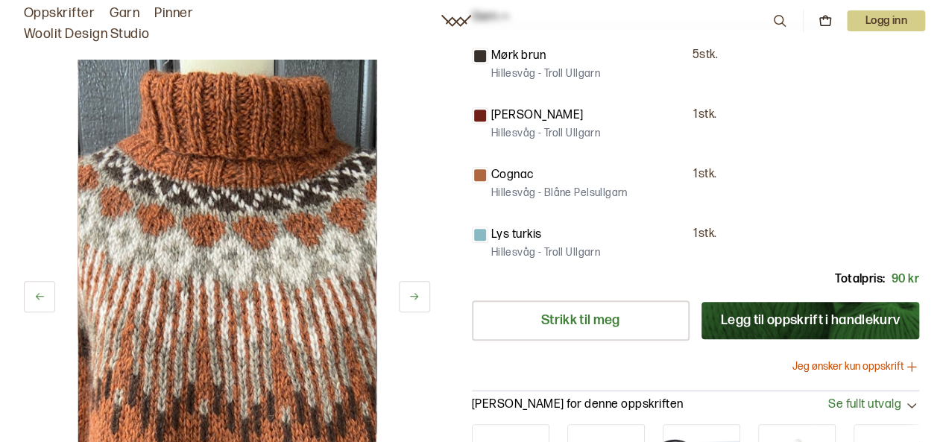
click at [419, 297] on icon at bounding box center [414, 296] width 11 height 11
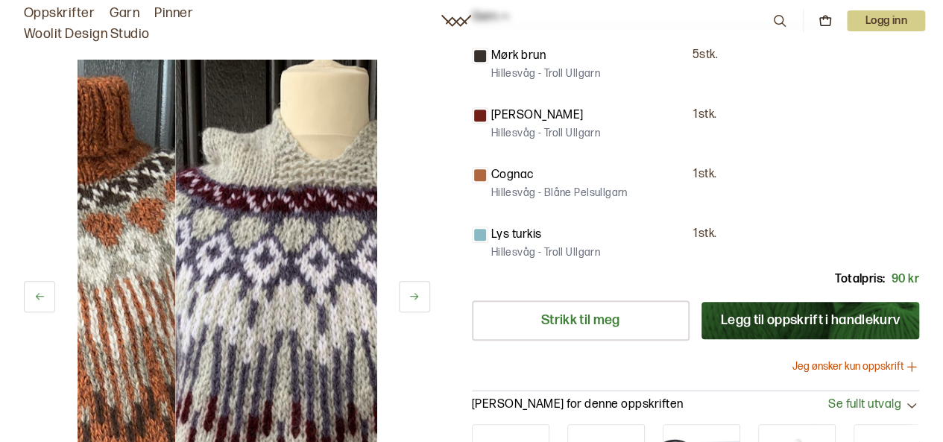
click at [420, 301] on button at bounding box center [414, 296] width 31 height 31
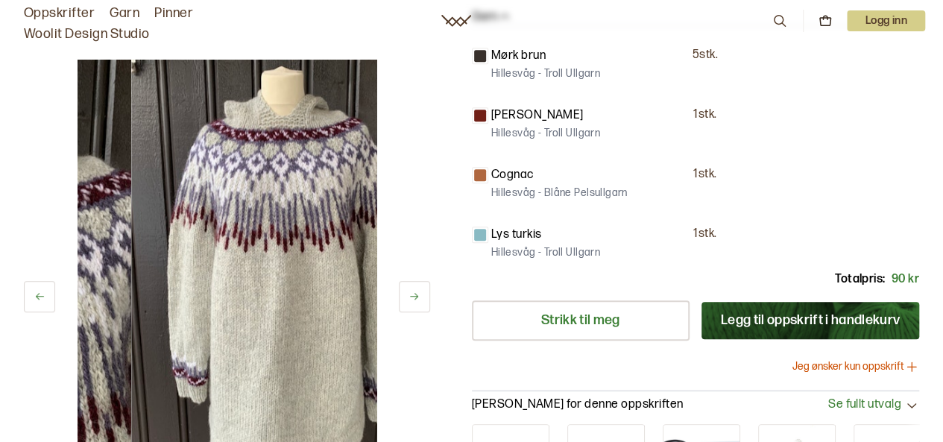
click at [419, 302] on button at bounding box center [414, 296] width 31 height 31
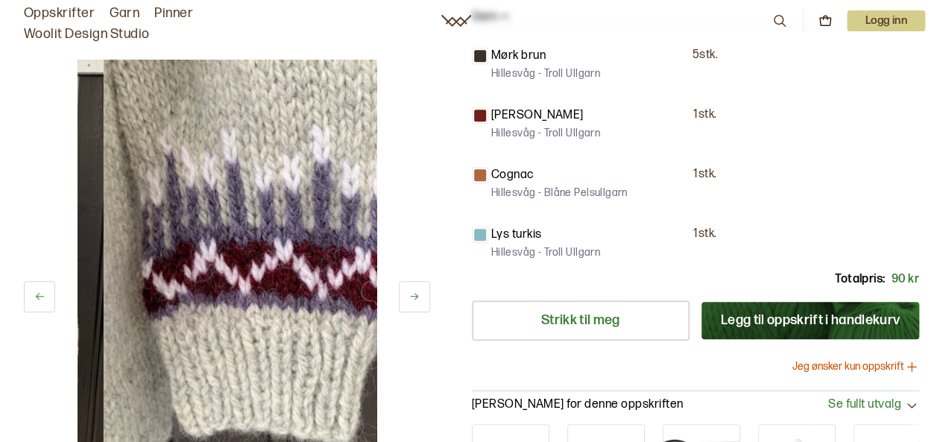
click at [420, 301] on button at bounding box center [414, 296] width 31 height 31
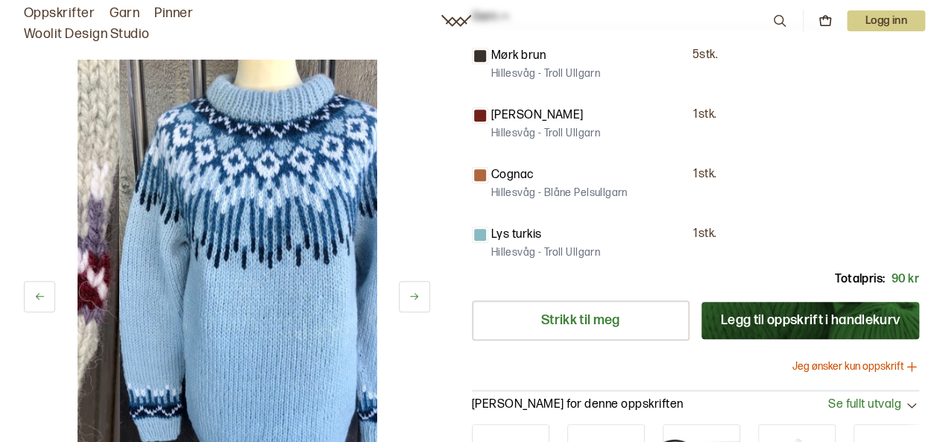
click at [420, 301] on button at bounding box center [414, 296] width 31 height 31
click at [421, 301] on button at bounding box center [414, 296] width 31 height 31
